Goal: Information Seeking & Learning: Learn about a topic

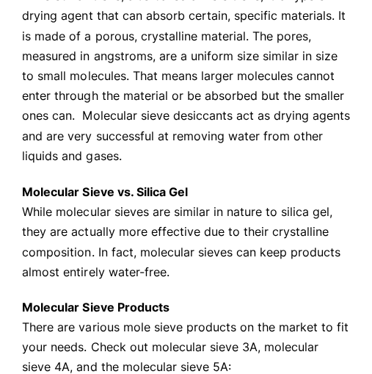
scroll to position [388, 0]
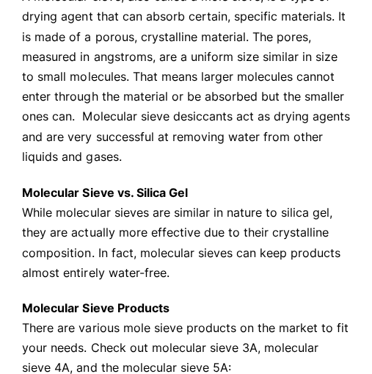
click at [295, 198] on p "Molecular Sieve vs. Silica Gel While molecular sieves are similar in nature to …" at bounding box center [185, 232] width 327 height 100
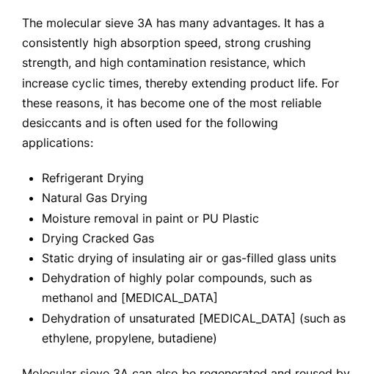
scroll to position [921, 0]
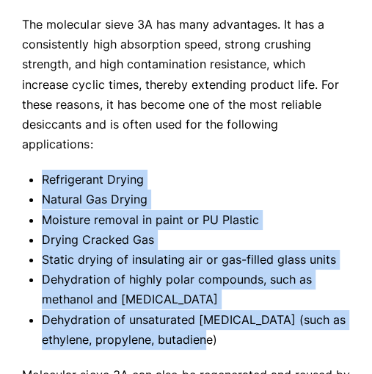
drag, startPoint x: 43, startPoint y: 152, endPoint x: 230, endPoint y: 319, distance: 251.6
click at [230, 319] on ul "Refrigerant Drying Natural Gas Drying Moisture removal in paint or PU Plastic D…" at bounding box center [196, 260] width 308 height 180
copy ul "Refrigerant Drying Natural Gas Drying Moisture removal in paint or PU Plastic D…"
click at [263, 170] on li "Refrigerant Drying" at bounding box center [196, 180] width 308 height 20
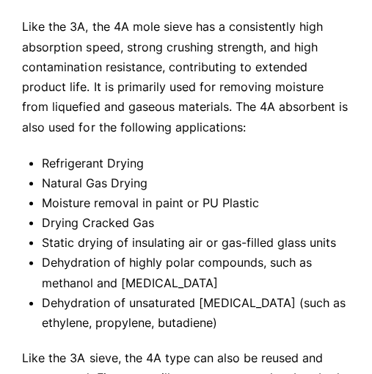
scroll to position [1566, 0]
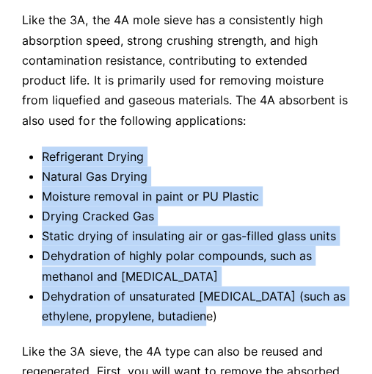
drag, startPoint x: 40, startPoint y: 133, endPoint x: 223, endPoint y: 294, distance: 244.4
copy ul "Refrigerant Drying Natural Gas Drying Moisture removal in paint or PU Plastic D…"
click at [191, 146] on li "Refrigerant Drying" at bounding box center [196, 156] width 308 height 20
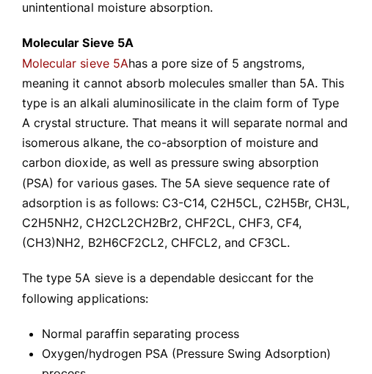
scroll to position [2009, 0]
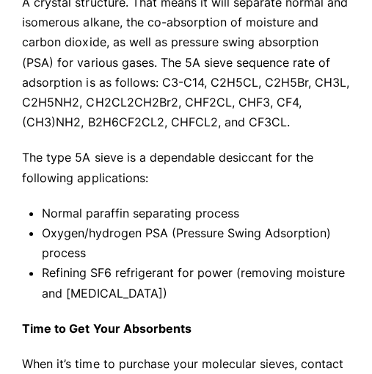
click at [137, 89] on p "Molecular Sieve 5A Molecular sieve 5A has a pore size of 5 angstroms, meaning i…" at bounding box center [185, 22] width 327 height 219
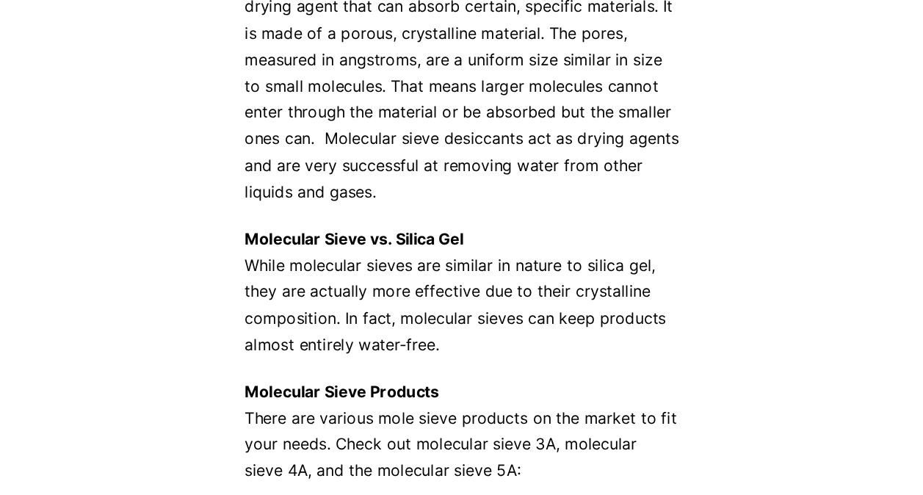
scroll to position [0, 0]
